Goal: Information Seeking & Learning: Check status

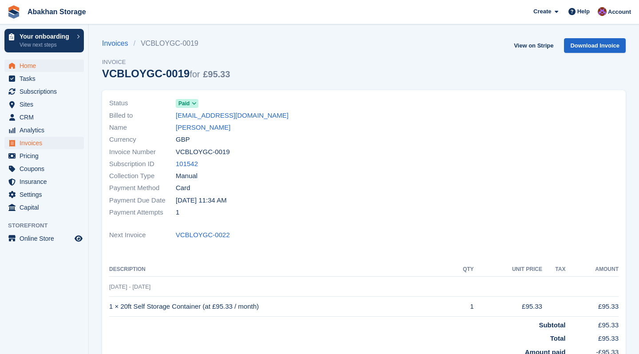
click at [47, 67] on span "Home" at bounding box center [46, 65] width 53 height 12
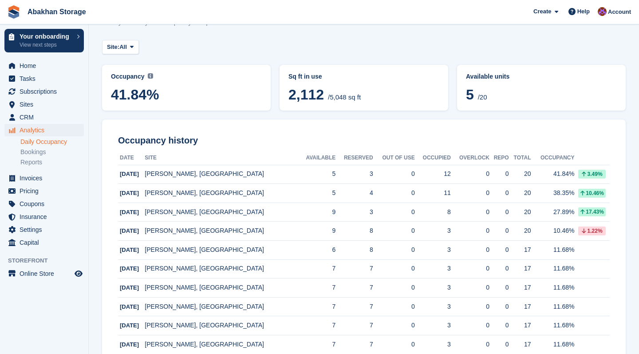
scroll to position [34, 0]
click at [23, 64] on span "Home" at bounding box center [46, 65] width 53 height 12
click at [206, 177] on td "[PERSON_NAME], [GEOGRAPHIC_DATA]" at bounding box center [221, 174] width 153 height 19
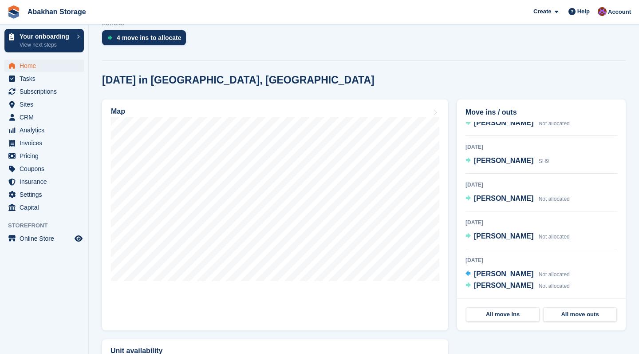
scroll to position [142, 0]
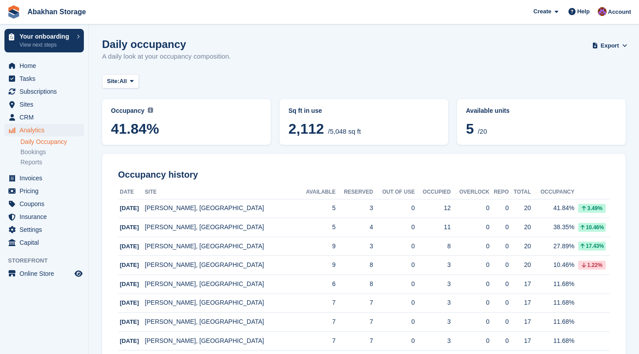
scroll to position [34, 0]
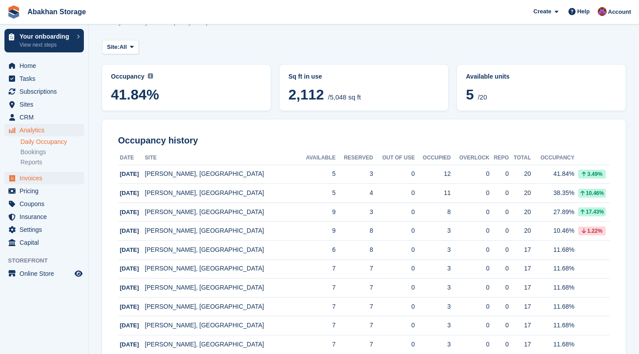
click at [40, 175] on span "Invoices" at bounding box center [46, 178] width 53 height 12
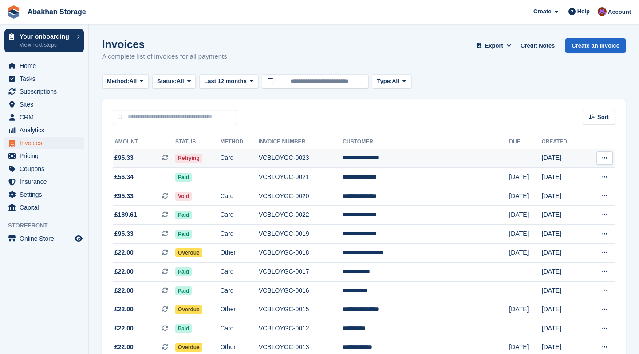
click at [259, 157] on td "Card" at bounding box center [239, 158] width 39 height 19
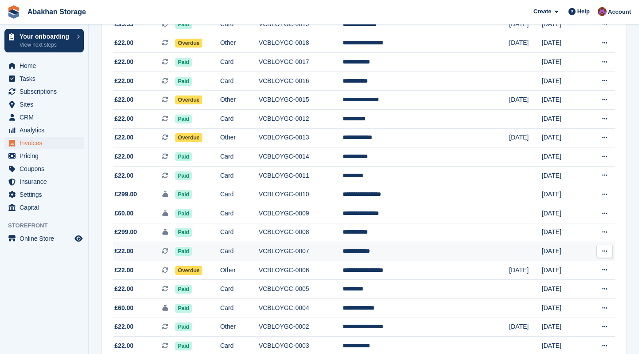
scroll to position [210, 0]
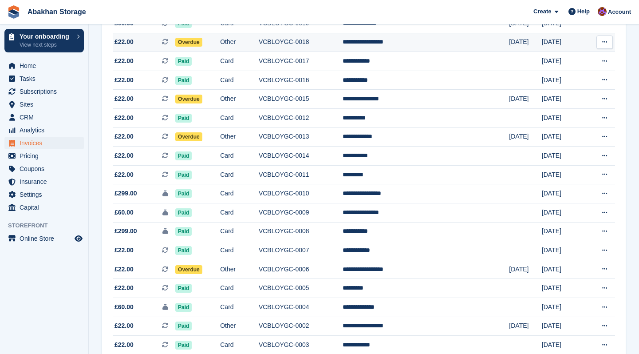
click at [259, 50] on td "Other" at bounding box center [239, 42] width 39 height 19
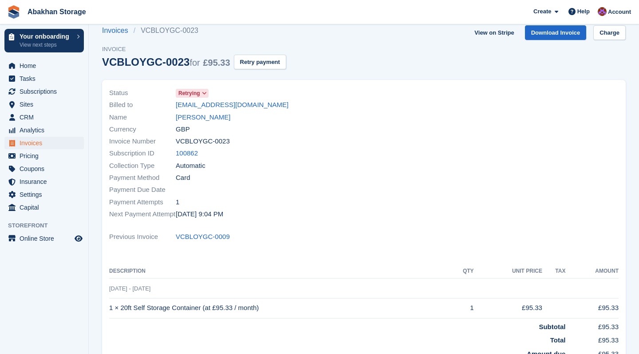
scroll to position [14, 0]
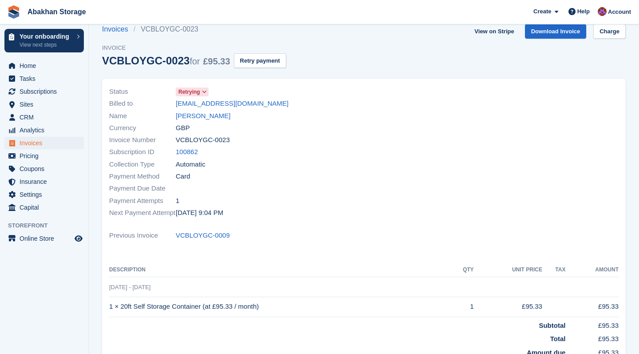
click at [207, 91] on icon at bounding box center [204, 91] width 5 height 5
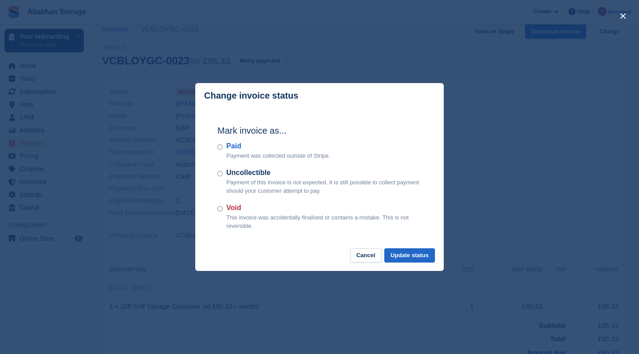
click at [298, 44] on div "close" at bounding box center [319, 177] width 639 height 354
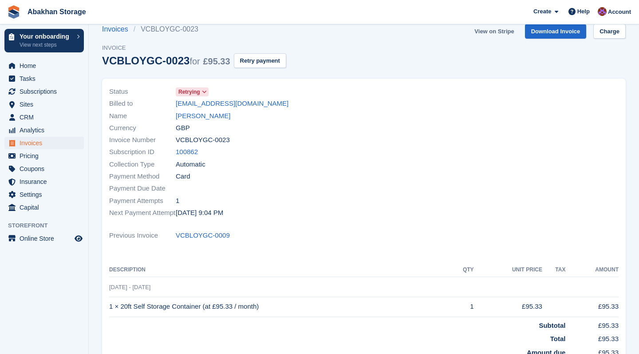
click at [494, 32] on link "View on Stripe" at bounding box center [494, 31] width 47 height 15
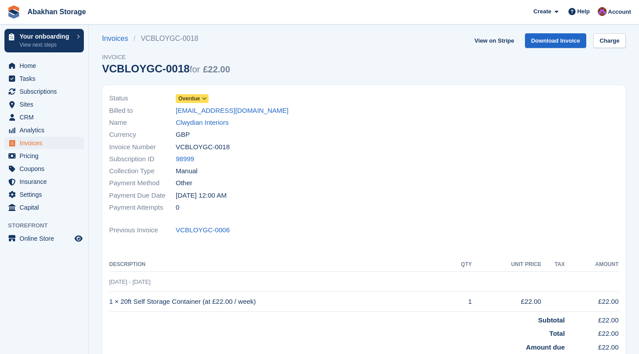
scroll to position [7, 0]
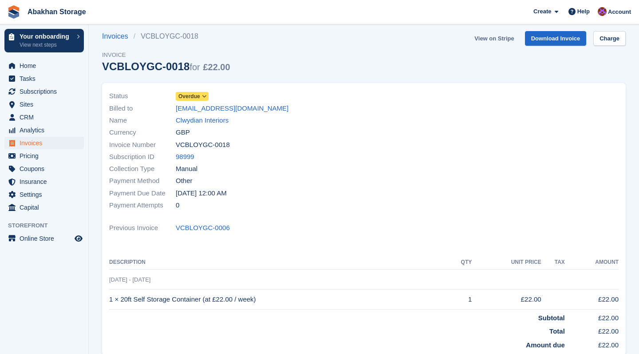
click at [491, 37] on link "View on Stripe" at bounding box center [494, 38] width 47 height 15
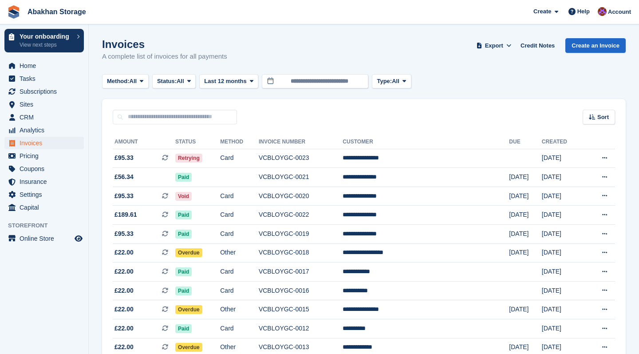
scroll to position [210, 0]
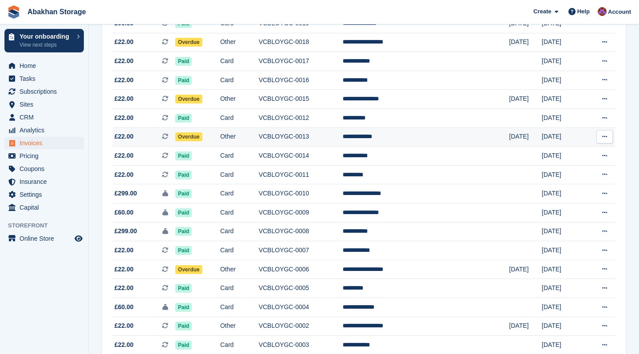
click at [319, 138] on td "VCBLOYGC-0013" at bounding box center [301, 136] width 84 height 19
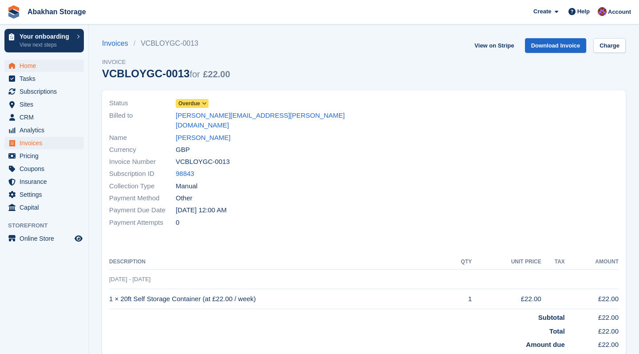
click at [37, 66] on span "Home" at bounding box center [46, 65] width 53 height 12
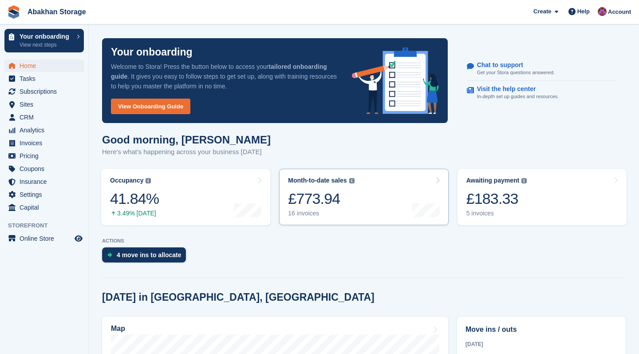
click at [312, 209] on div "Month-to-date sales The sum of all finalised invoices generated this month to d…" at bounding box center [321, 197] width 66 height 40
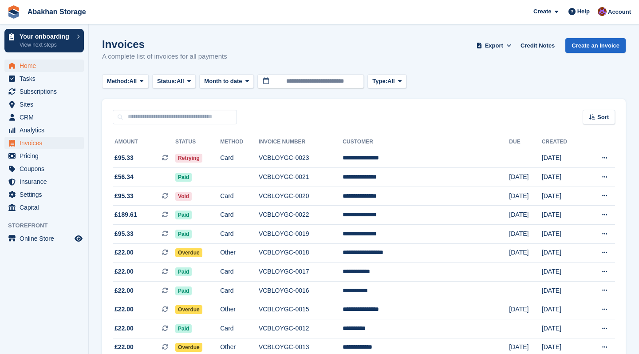
click at [49, 61] on span "Home" at bounding box center [46, 65] width 53 height 12
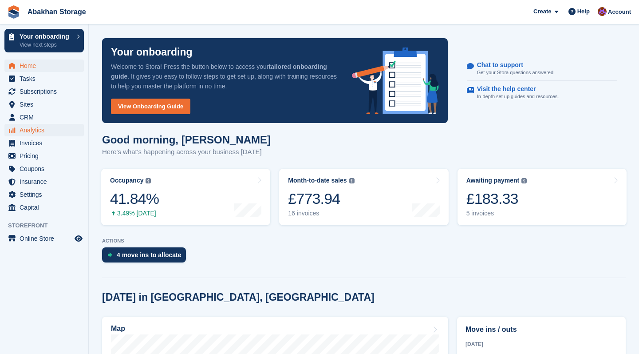
click at [18, 133] on link "Analytics" at bounding box center [43, 130] width 79 height 12
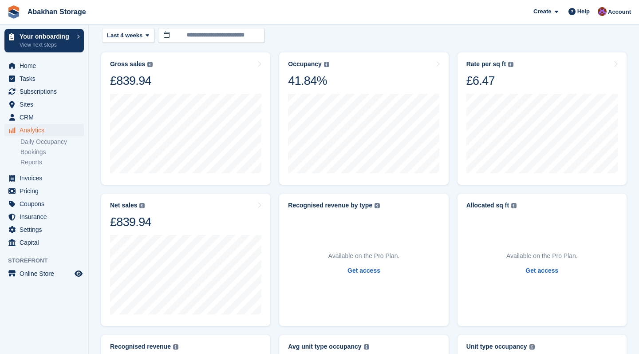
scroll to position [100, 0]
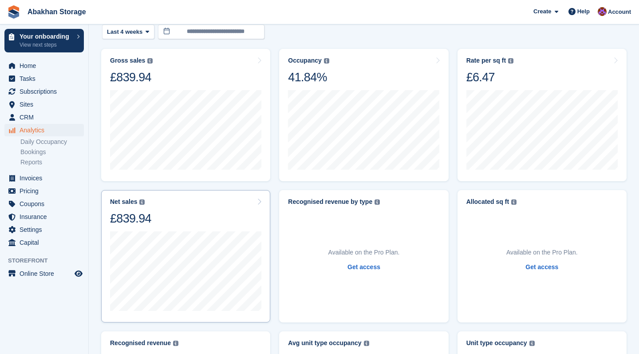
click at [259, 199] on icon at bounding box center [259, 201] width 4 height 7
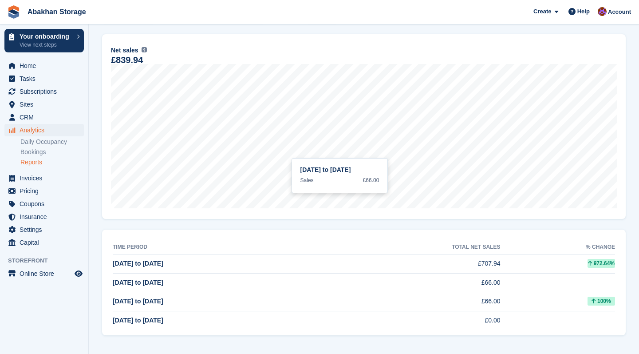
scroll to position [115, 0]
